Goal: Task Accomplishment & Management: Manage account settings

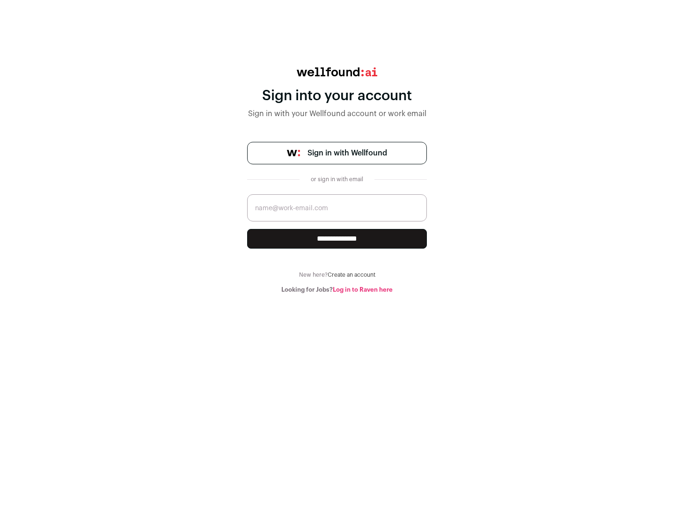
click at [347, 153] on span "Sign in with Wellfound" at bounding box center [348, 152] width 80 height 11
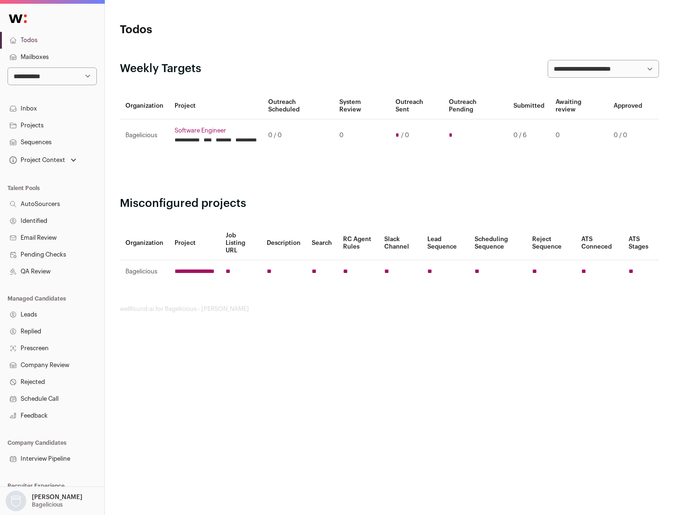
click at [52, 125] on link "Projects" at bounding box center [52, 125] width 104 height 17
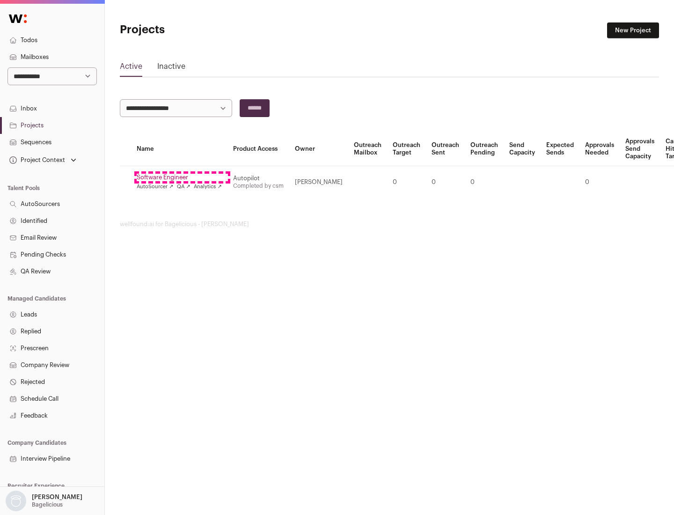
click at [182, 177] on link "Software Engineer" at bounding box center [179, 177] width 85 height 7
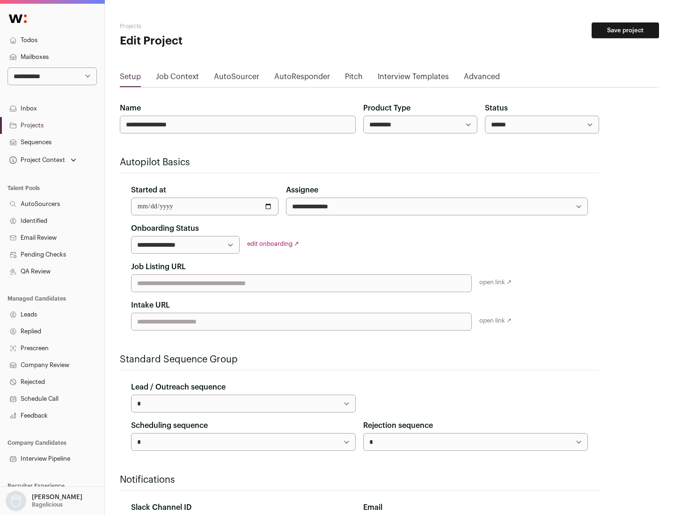
click at [625, 30] on button "Save project" at bounding box center [625, 30] width 67 height 16
